Goal: Task Accomplishment & Management: Use online tool/utility

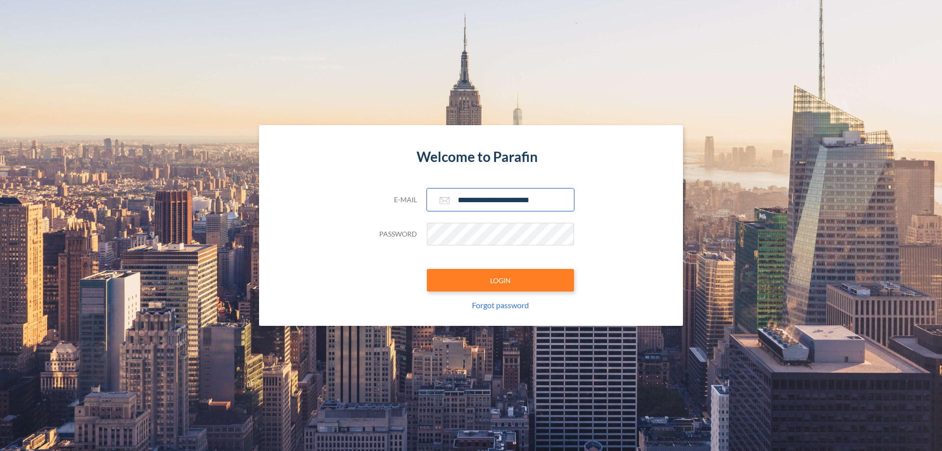
type input "**********"
click at [501, 280] on button "LOGIN" at bounding box center [500, 280] width 147 height 23
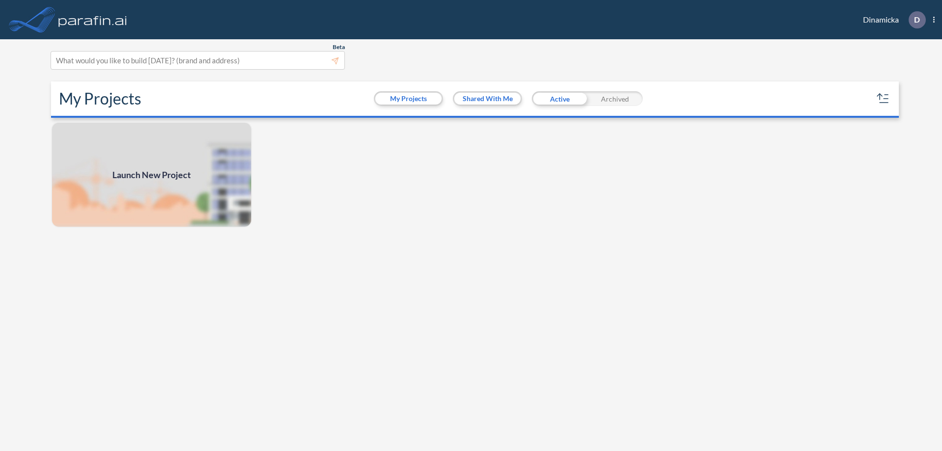
scroll to position [2, 0]
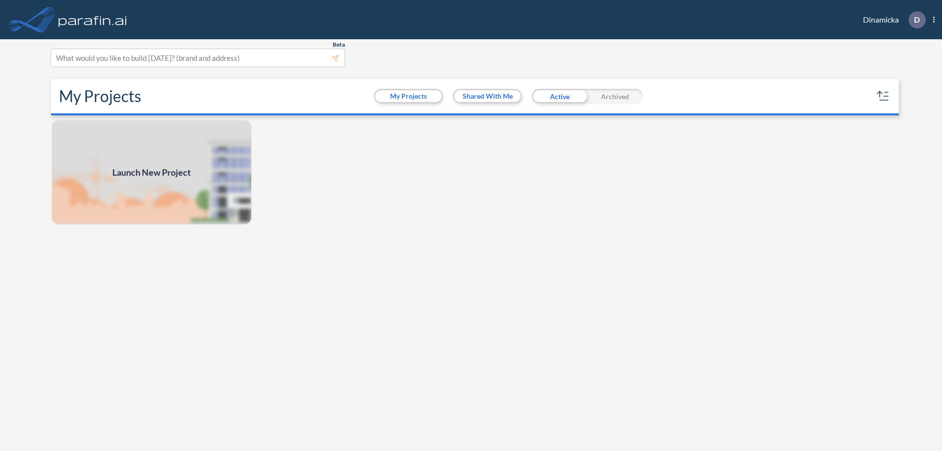
click at [152, 172] on span "Launch New Project" at bounding box center [151, 172] width 79 height 13
